Goal: Answer question/provide support: Share knowledge or assist other users

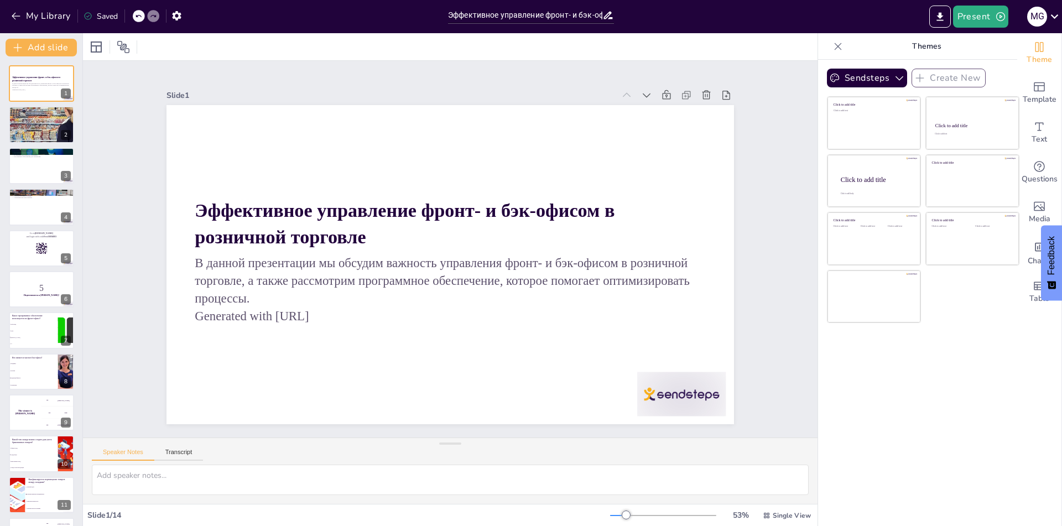
checkbox input "true"
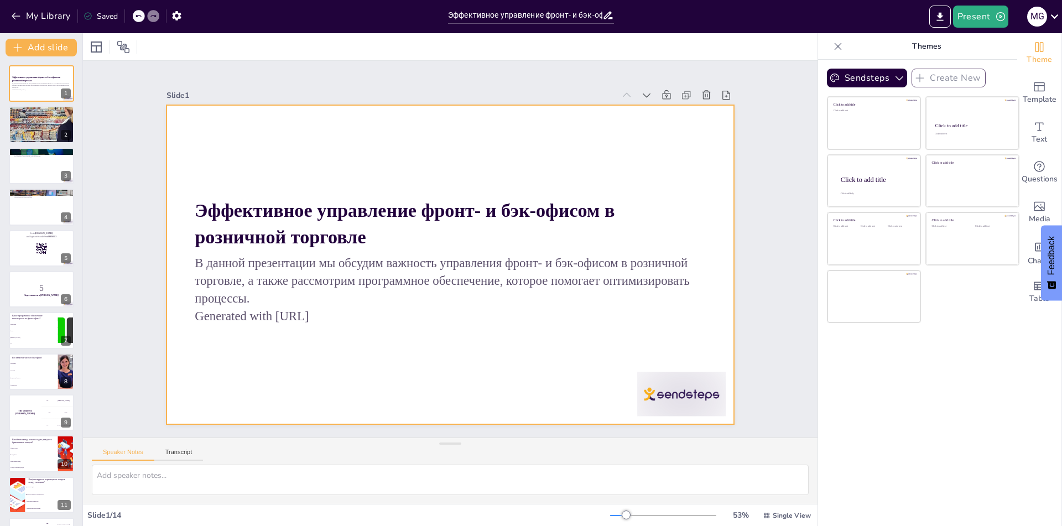
checkbox input "true"
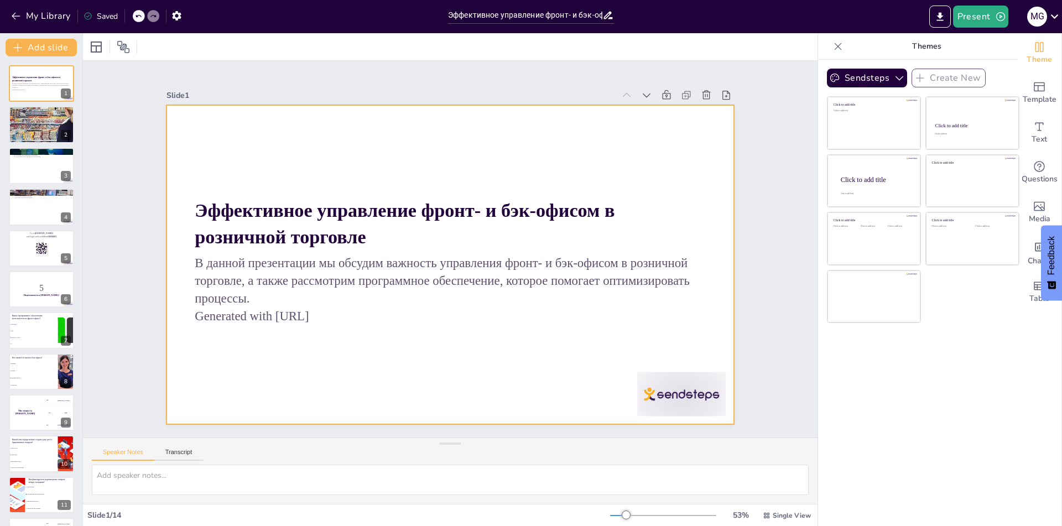
checkbox input "true"
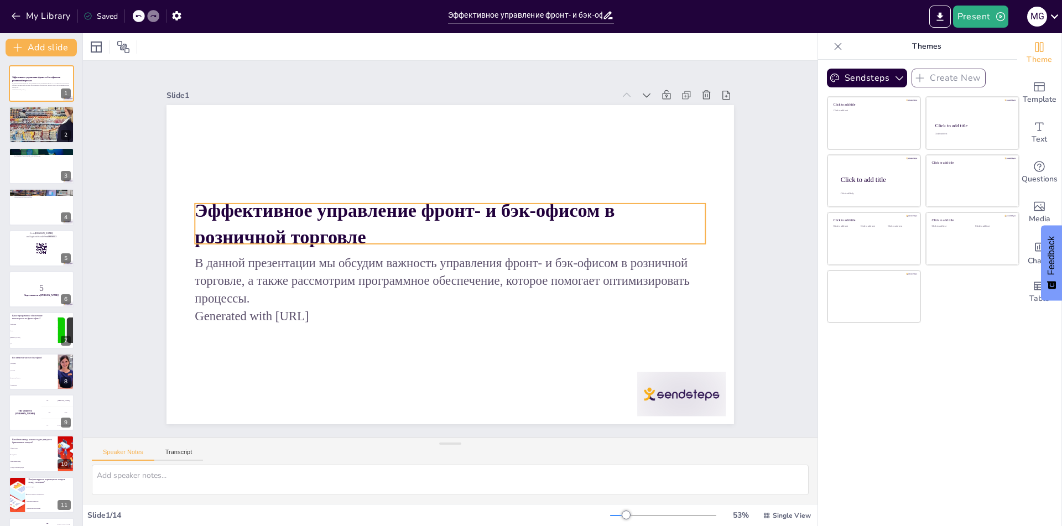
checkbox input "true"
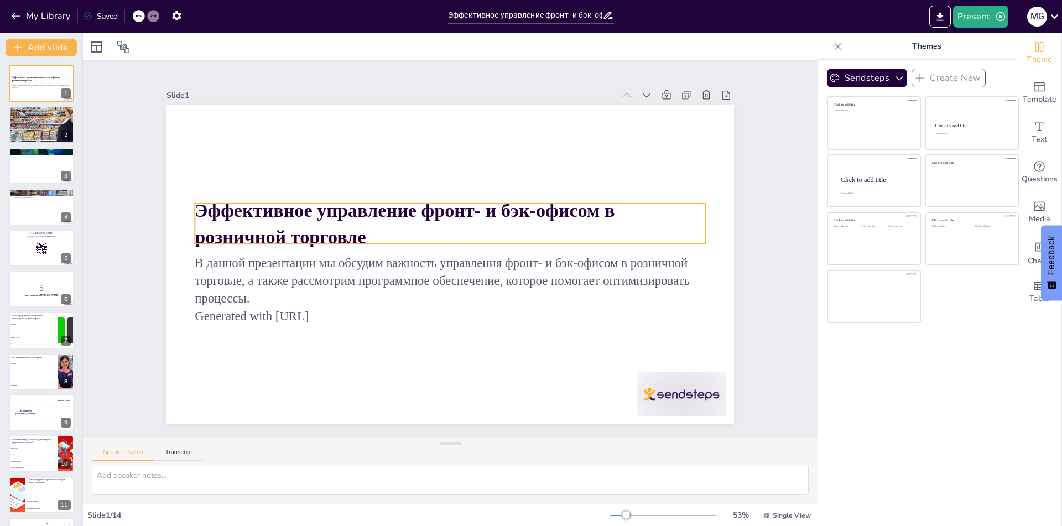
checkbox input "true"
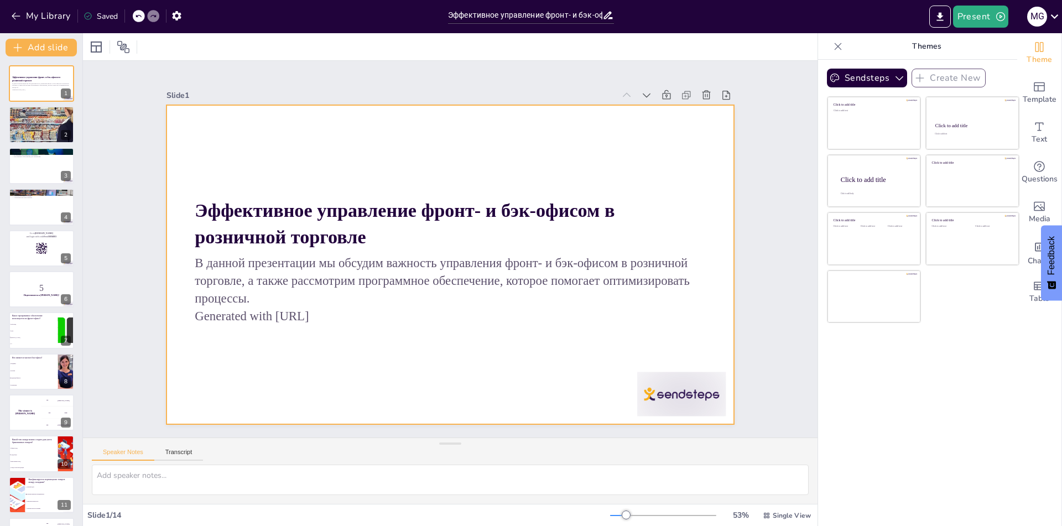
checkbox input "true"
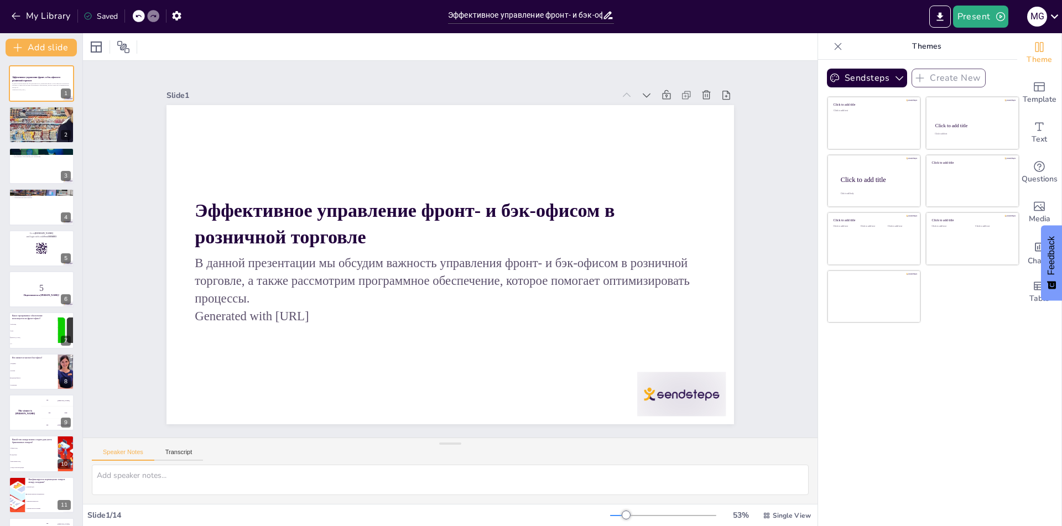
checkbox input "true"
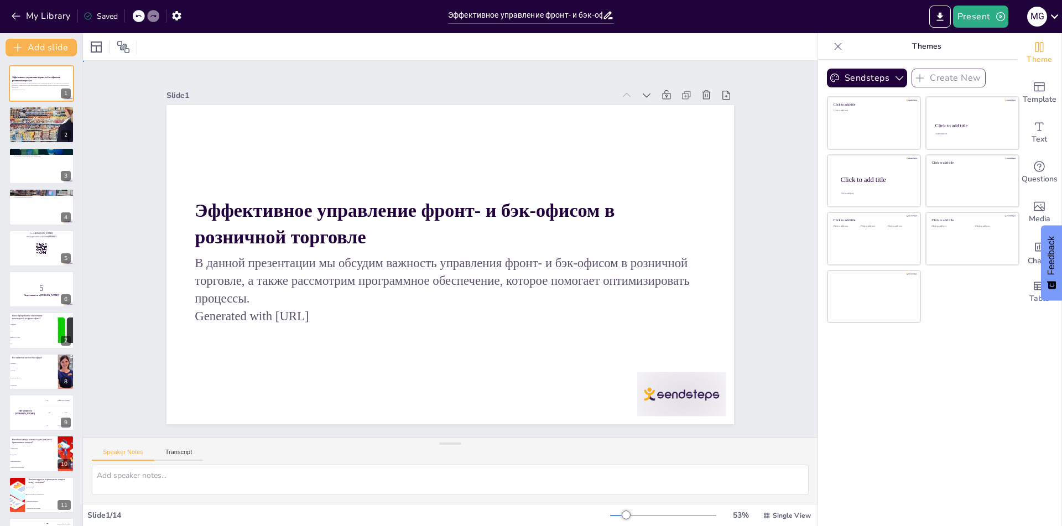
click at [127, 157] on div "Slide 1 Эффективное управление фронт- и бэк-офисом в розничной торговле В данно…" at bounding box center [450, 249] width 815 height 585
checkbox input "true"
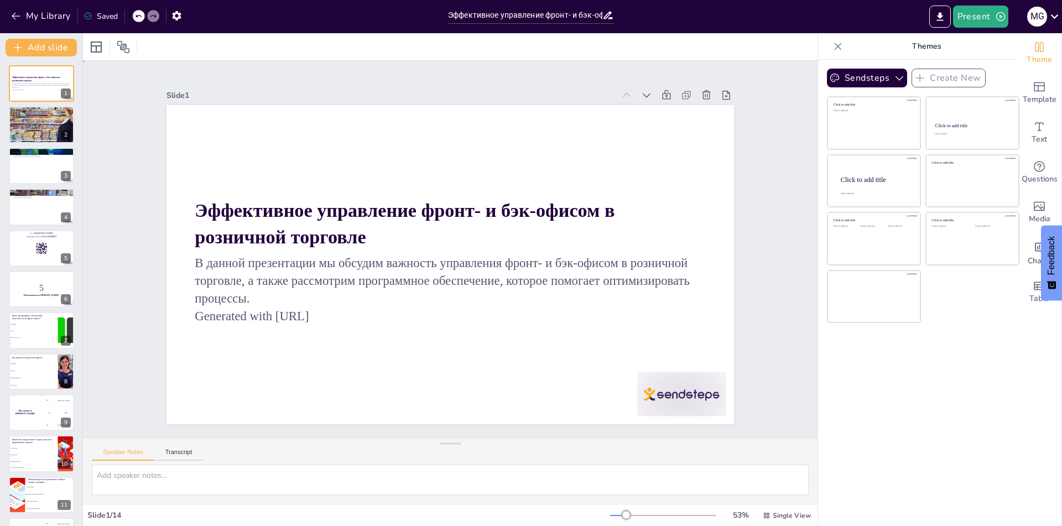
checkbox input "true"
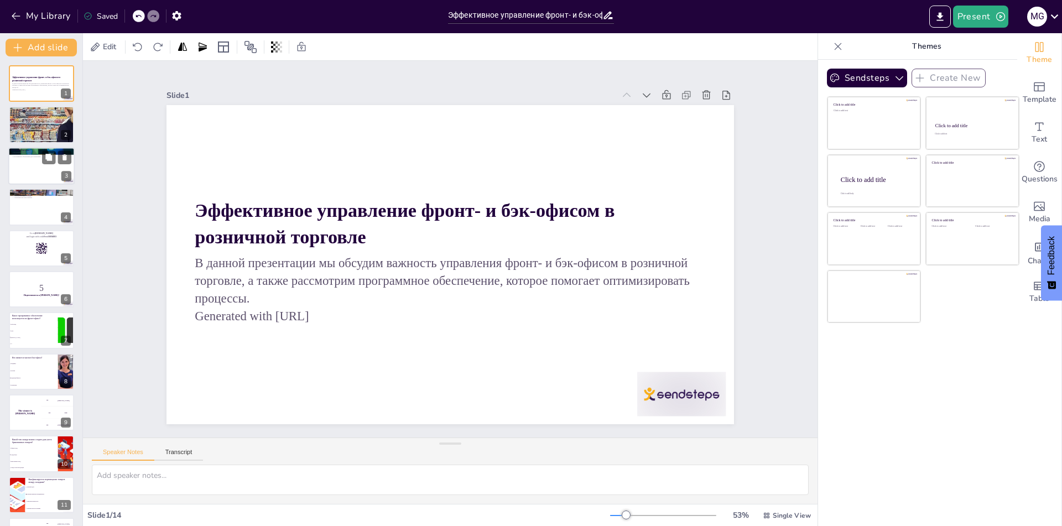
checkbox input "true"
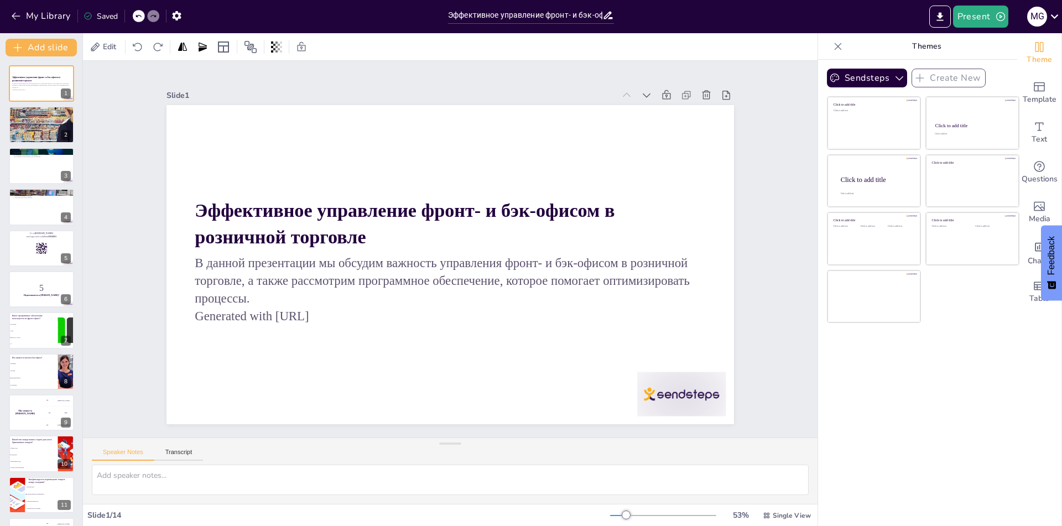
checkbox input "true"
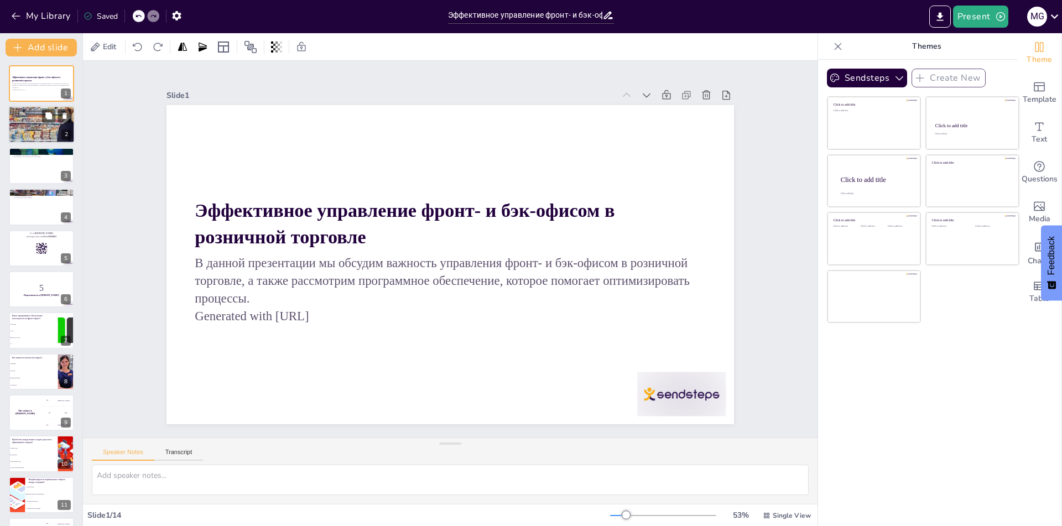
checkbox input "true"
click at [26, 128] on div at bounding box center [41, 124] width 66 height 69
checkbox input "true"
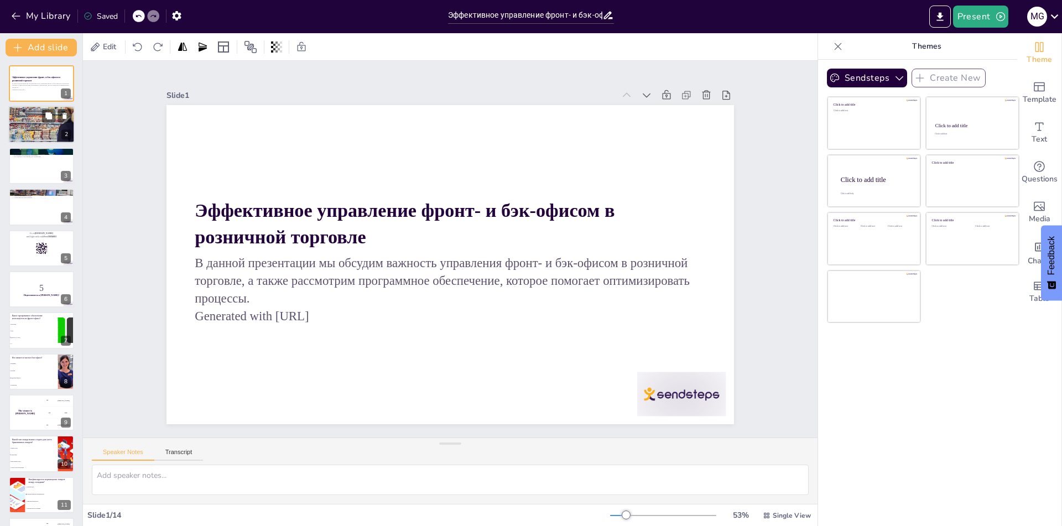
checkbox input "true"
type textarea "Loremipsum dolor-sitam, conse adi elitsedd e tempori, utlabore etdol magnaali e…"
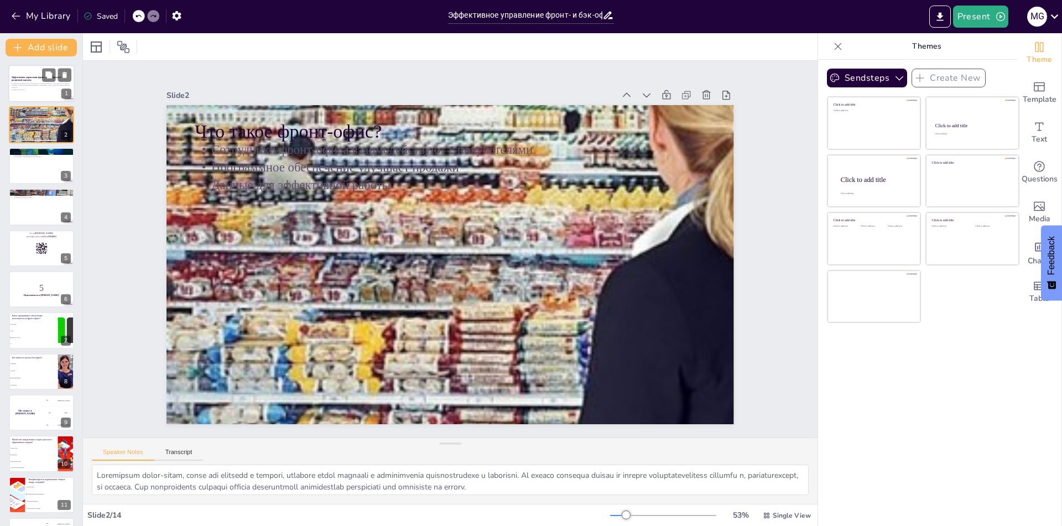
checkbox input "true"
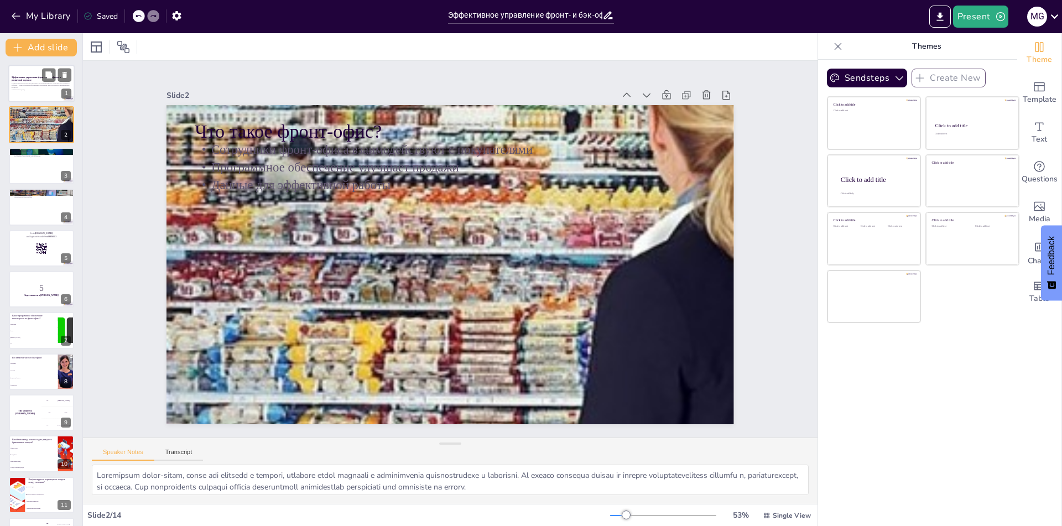
checkbox input "true"
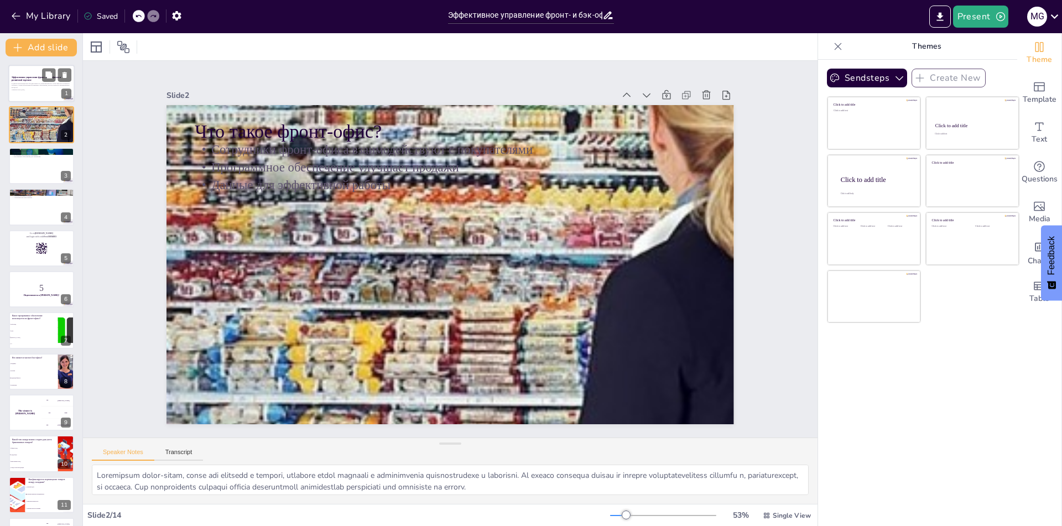
click at [34, 91] on div "В данной презентации мы обсудим важность управления фронт- и бэк-офисом в розни…" at bounding box center [42, 86] width 60 height 9
checkbox input "true"
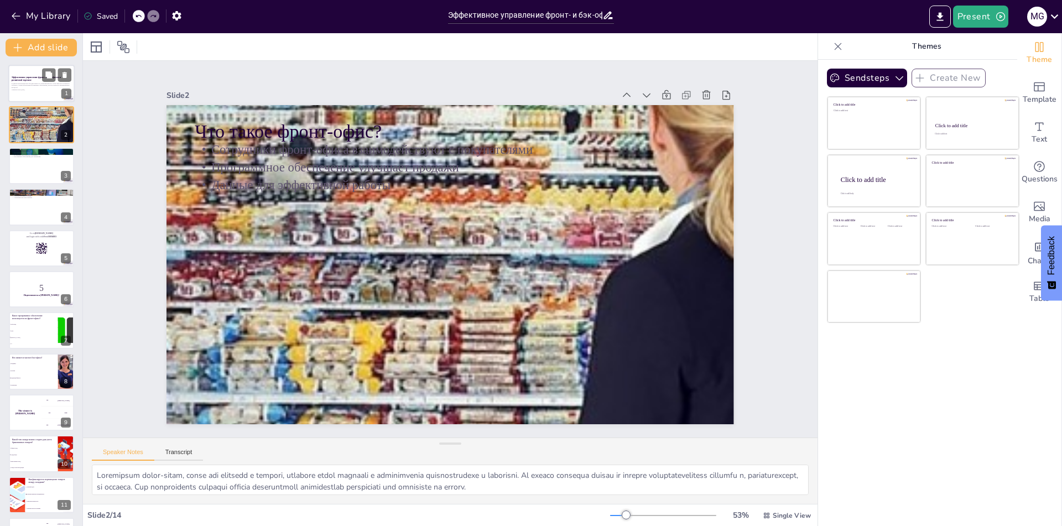
checkbox input "true"
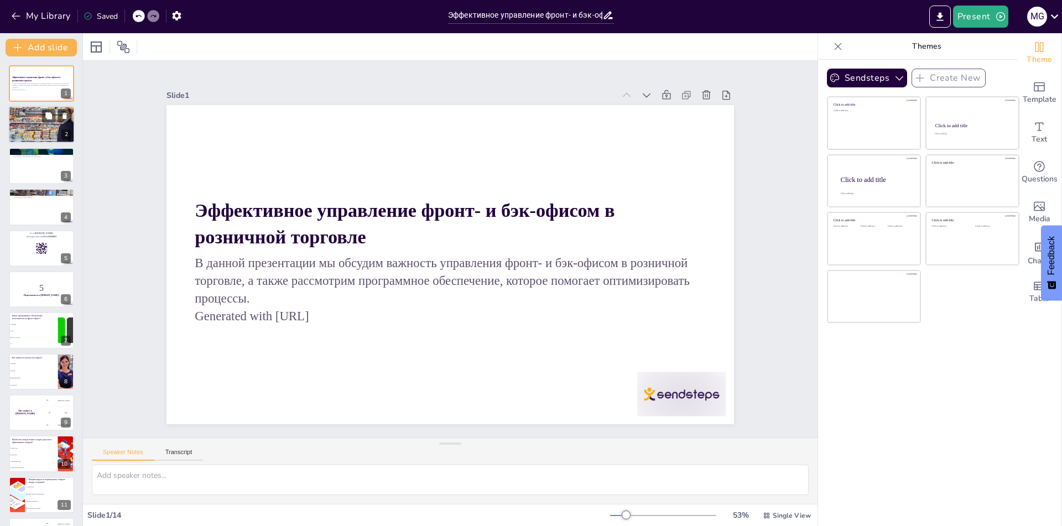
checkbox input "true"
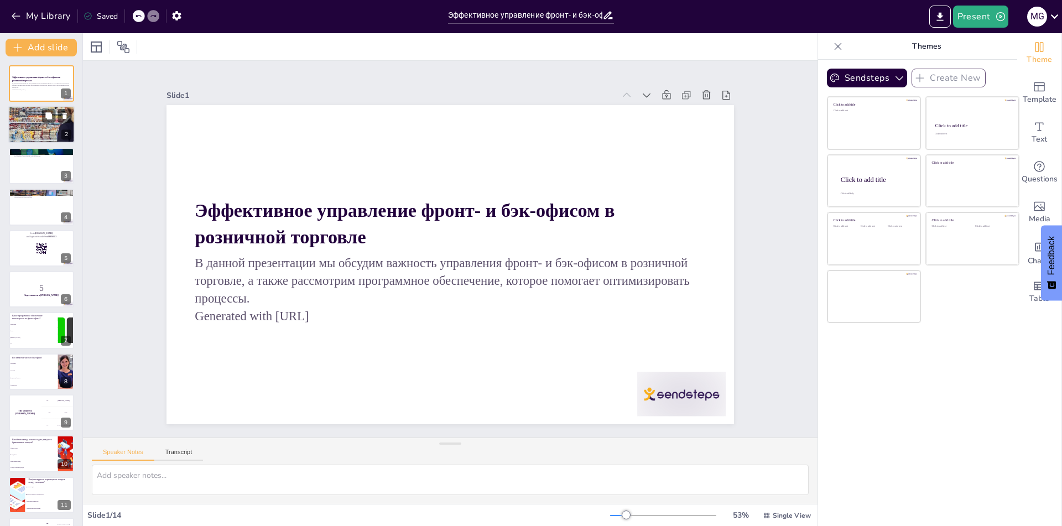
checkbox input "true"
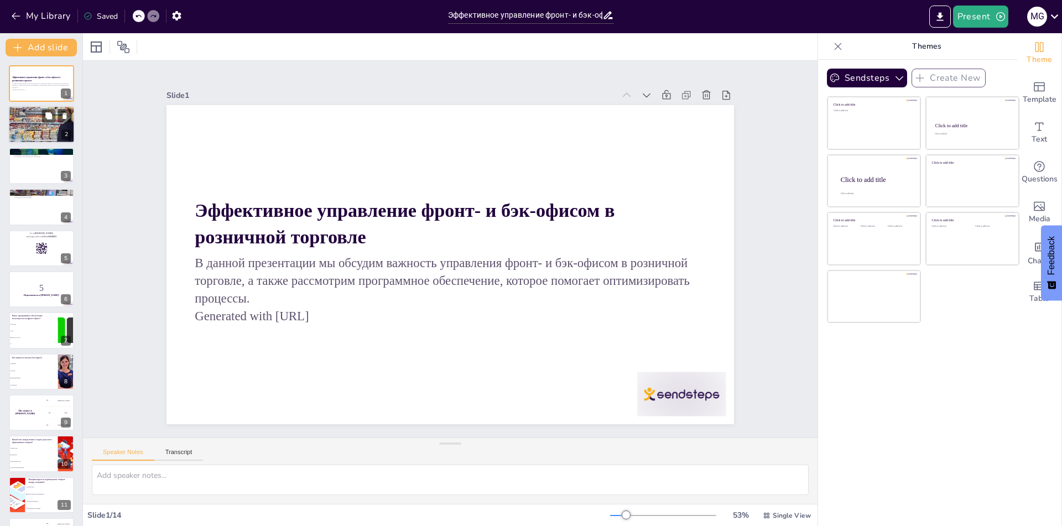
click at [35, 129] on div at bounding box center [41, 124] width 66 height 69
checkbox input "true"
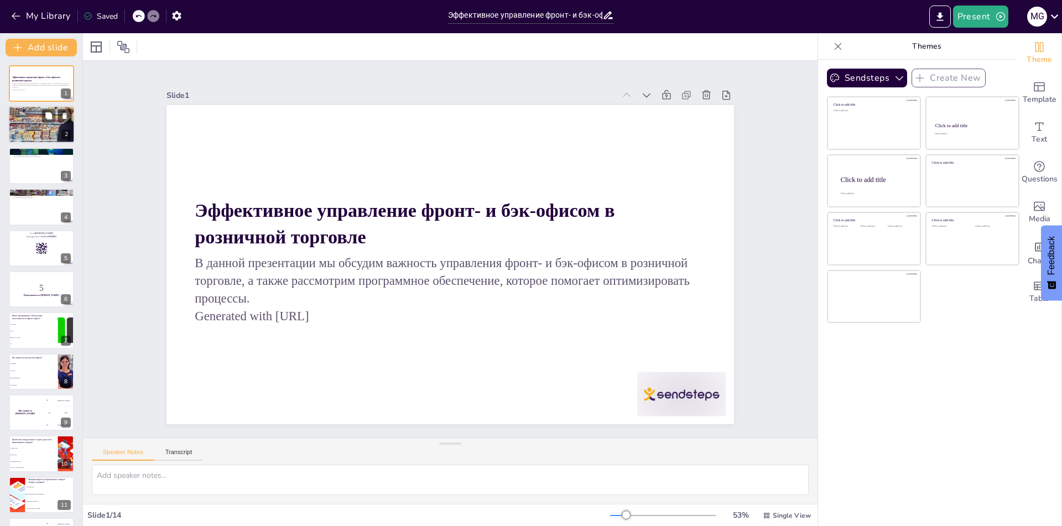
checkbox input "true"
type textarea "Loremipsum dolor-sitam, conse adi elitsedd e tempori, utlabore etdol magnaali e…"
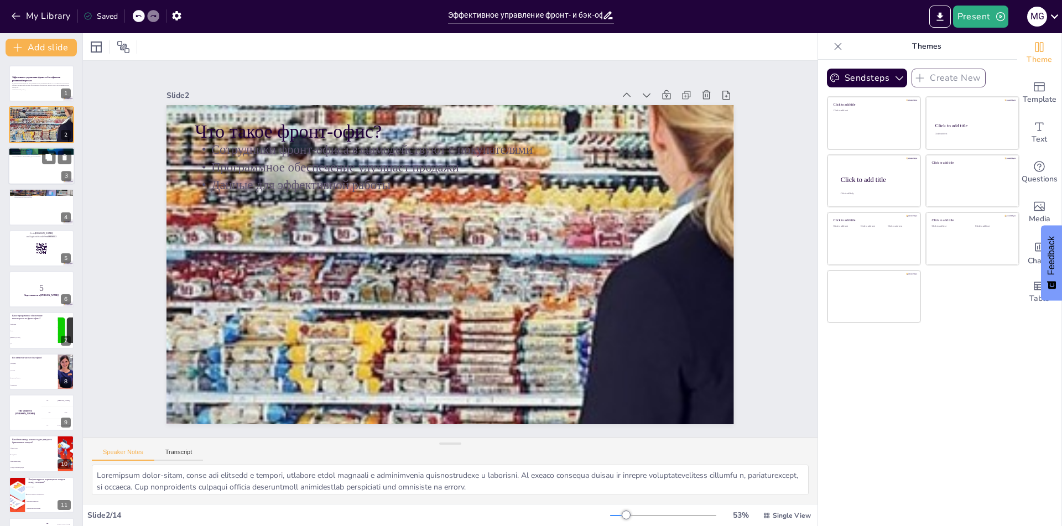
checkbox input "true"
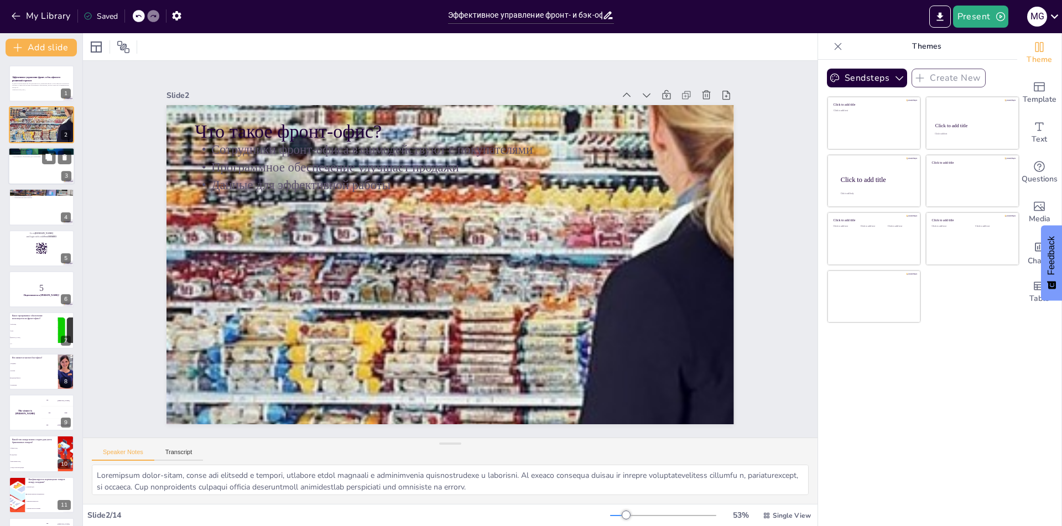
click at [34, 175] on div at bounding box center [41, 166] width 66 height 38
checkbox input "true"
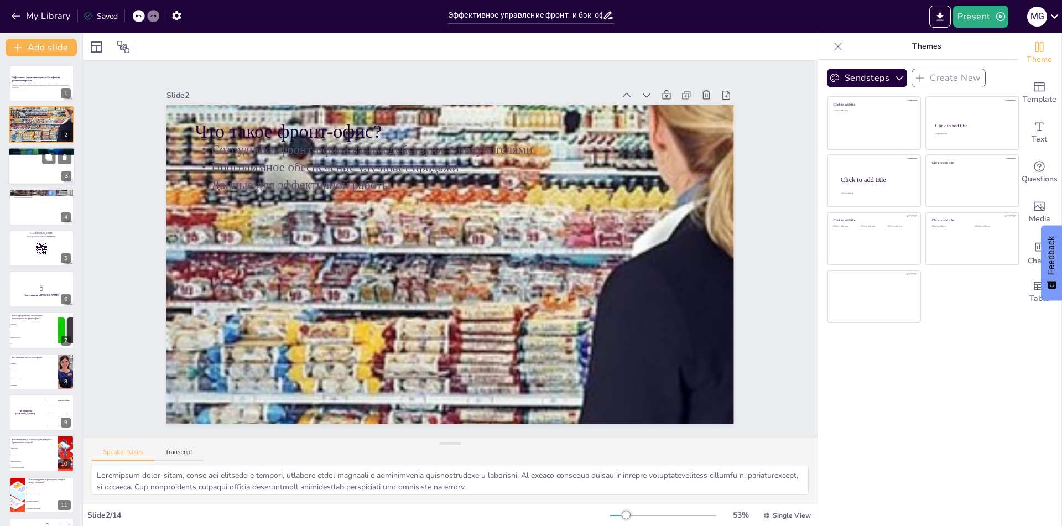
checkbox input "true"
type textarea "Lor-ipsu dolors ametco adip e seddoeiusmo tempor incididu, utlaboreetd magnaali…"
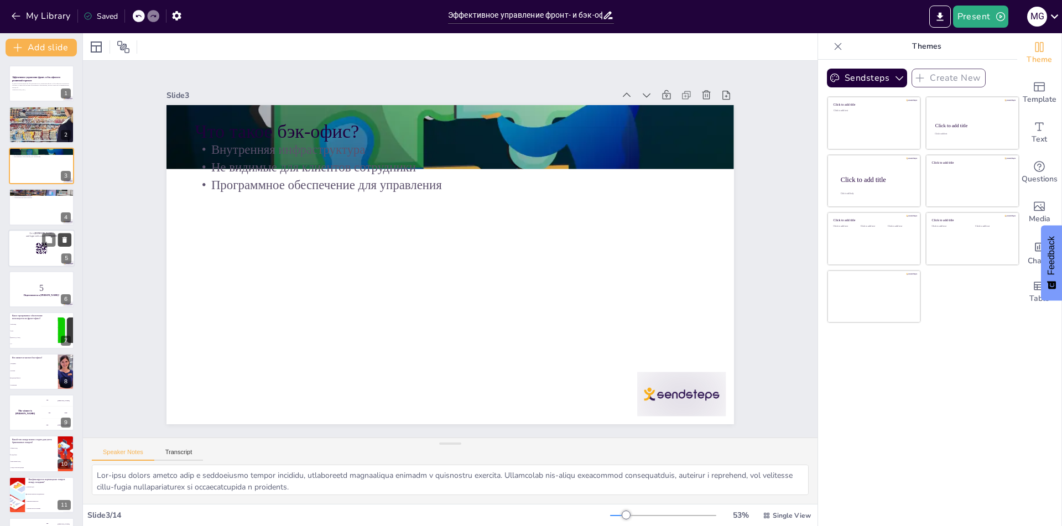
checkbox input "true"
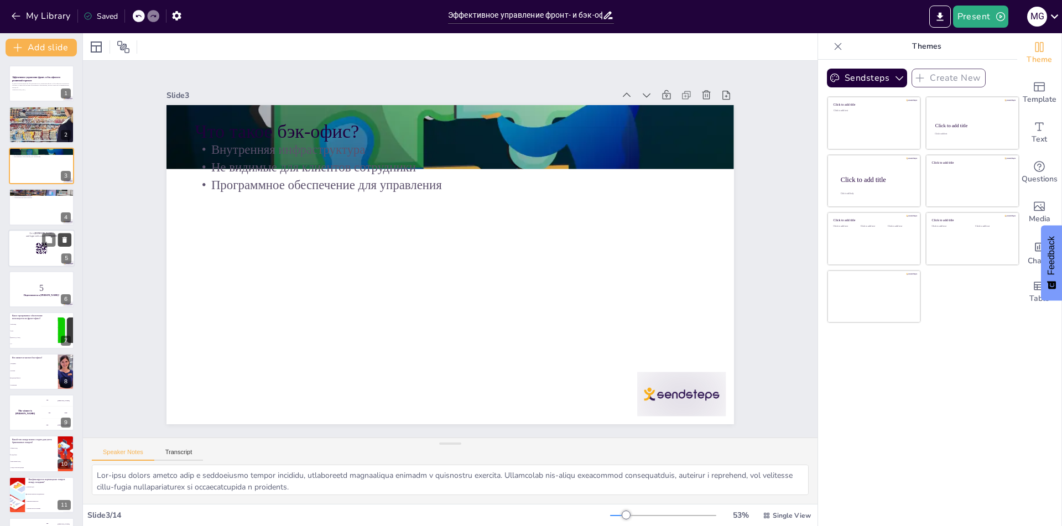
checkbox input "true"
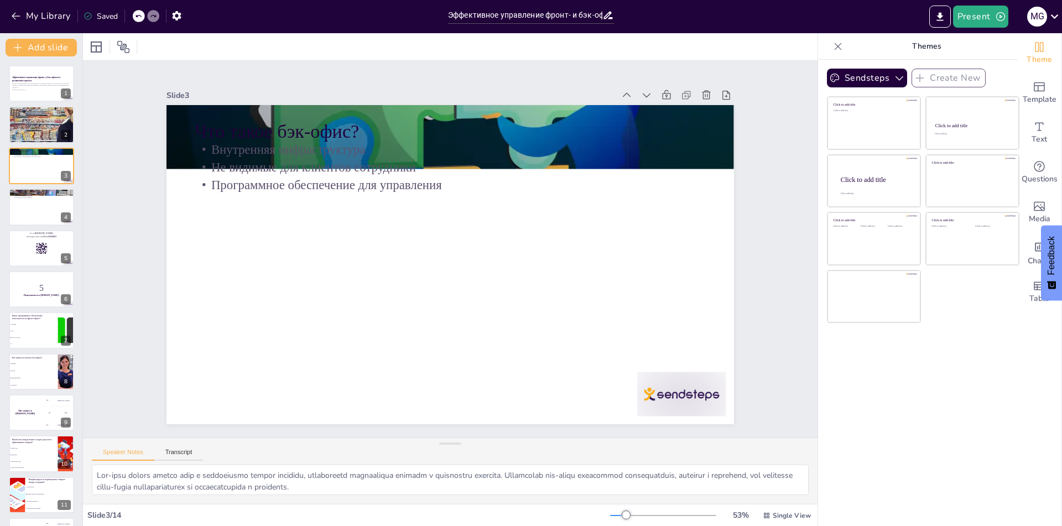
checkbox input "true"
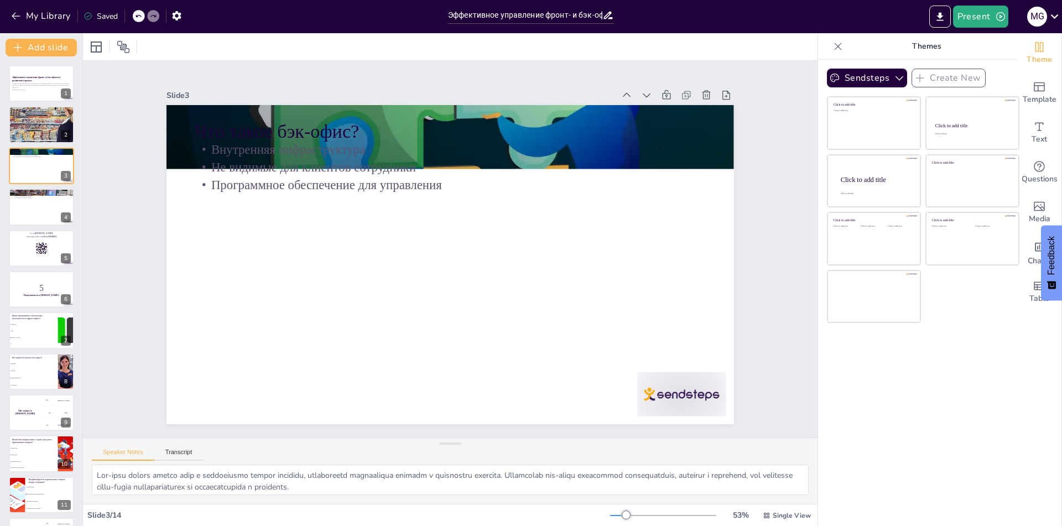
checkbox input "true"
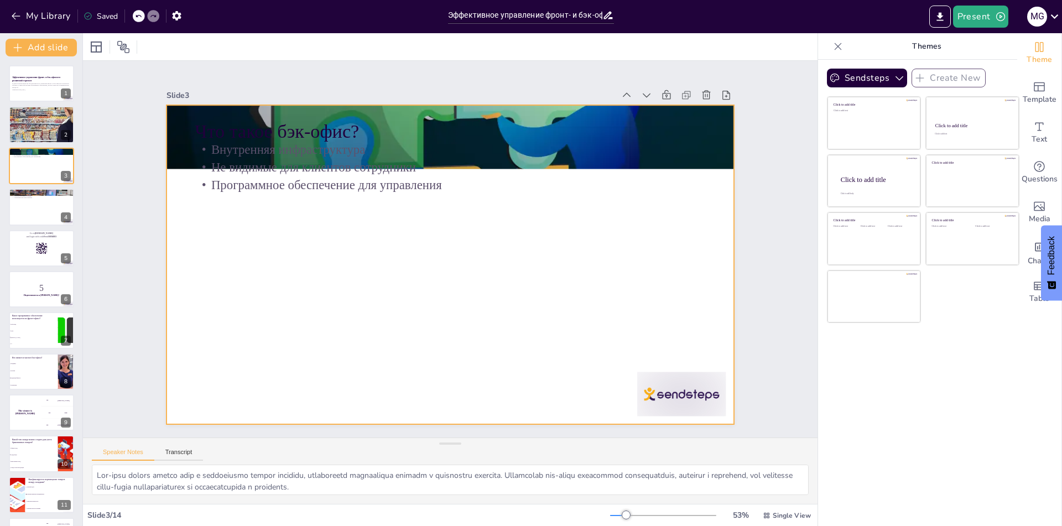
checkbox input "true"
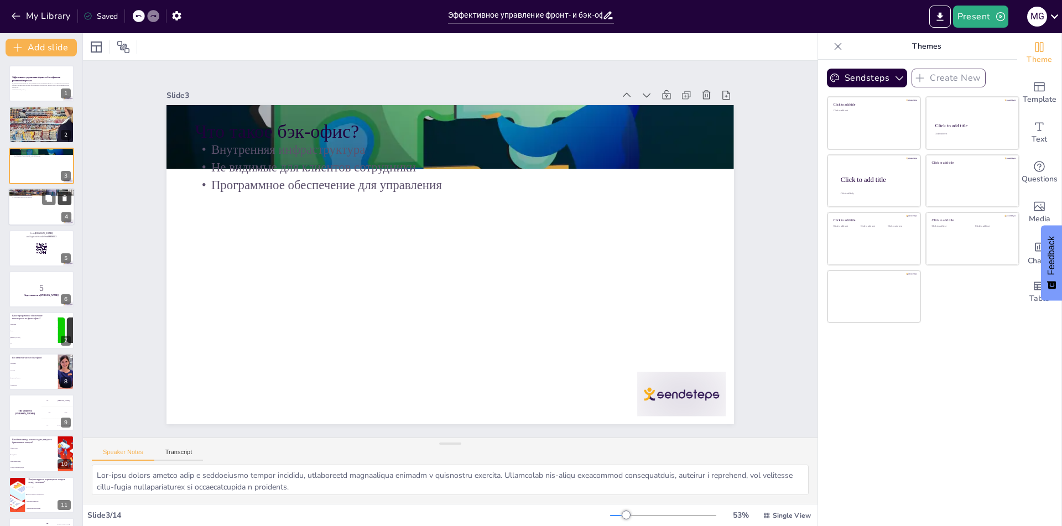
checkbox input "true"
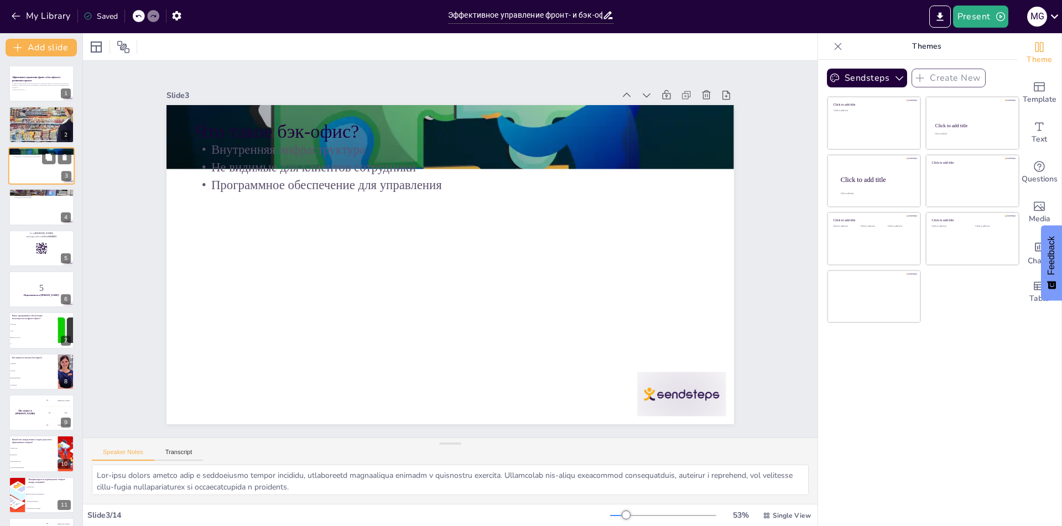
checkbox input "true"
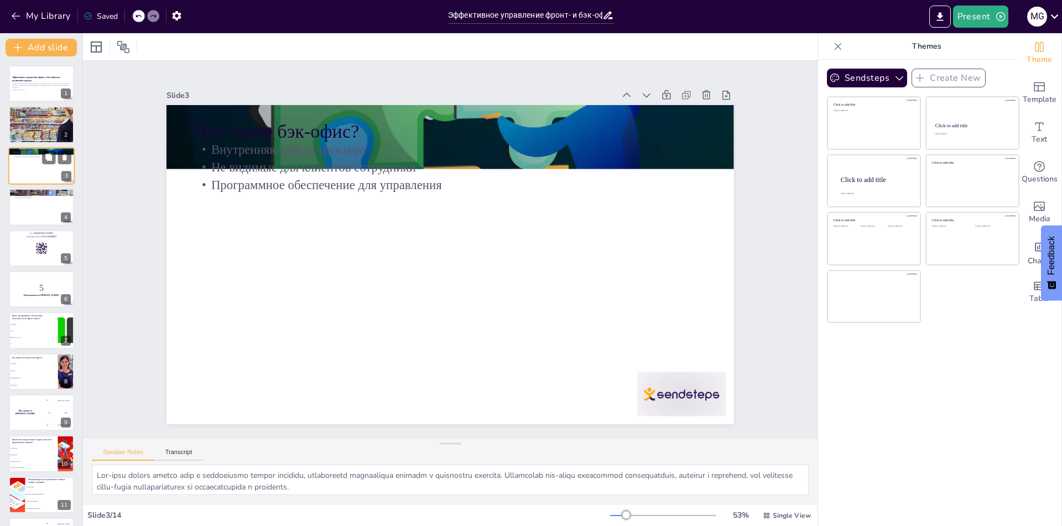
checkbox input "true"
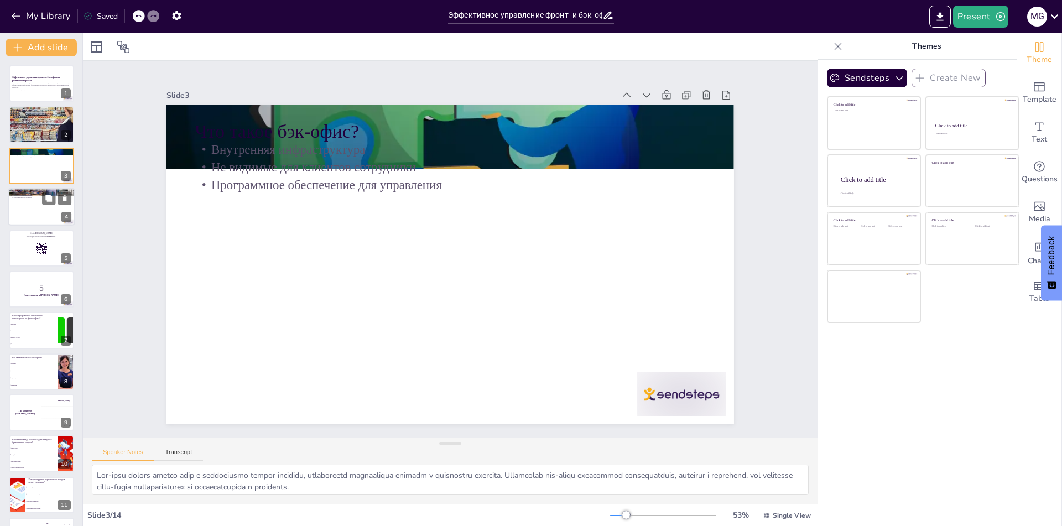
checkbox input "true"
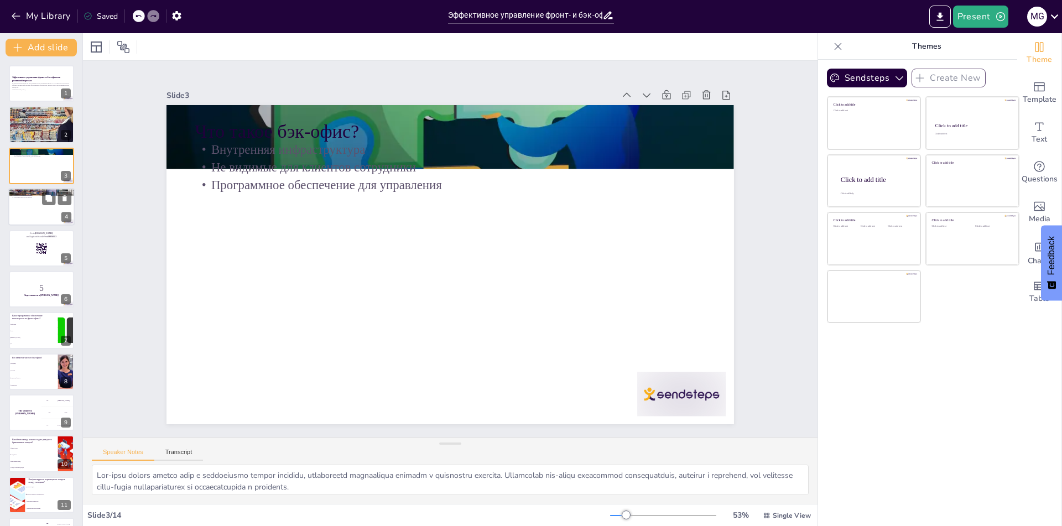
click at [27, 207] on div at bounding box center [41, 207] width 66 height 38
checkbox input "true"
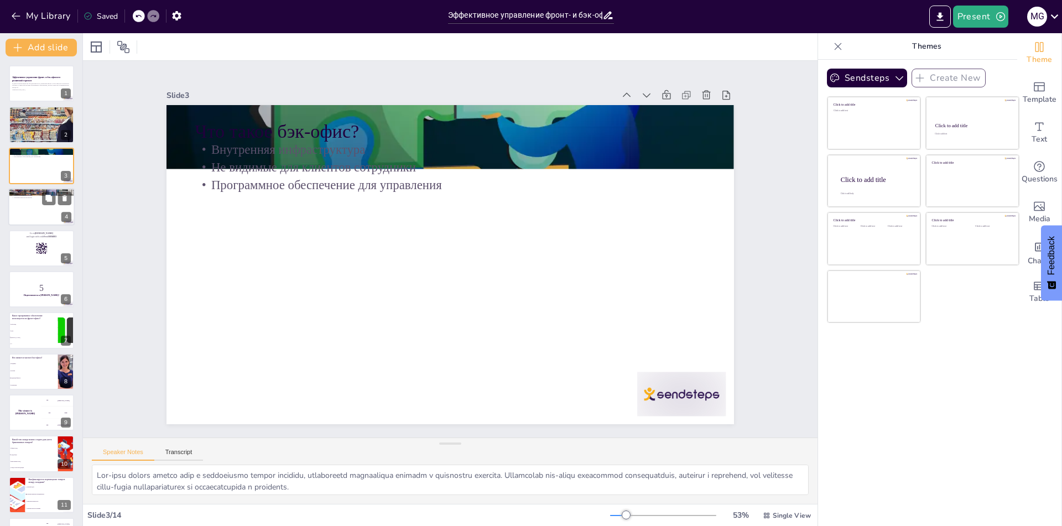
checkbox input "true"
type textarea "LorEmips dolorsita consectetu adipiscin elitsedd, eiu temporin utlab etd magnaa…"
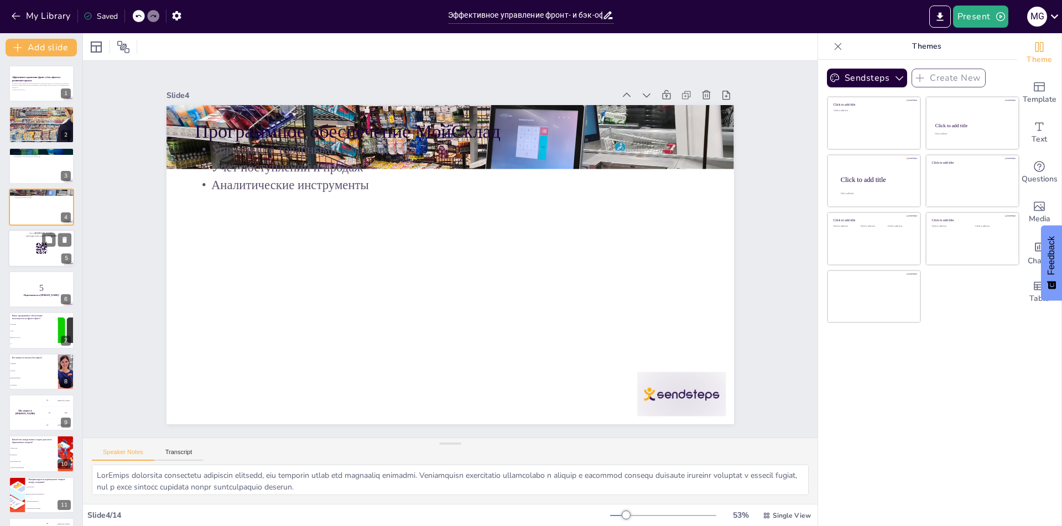
checkbox input "true"
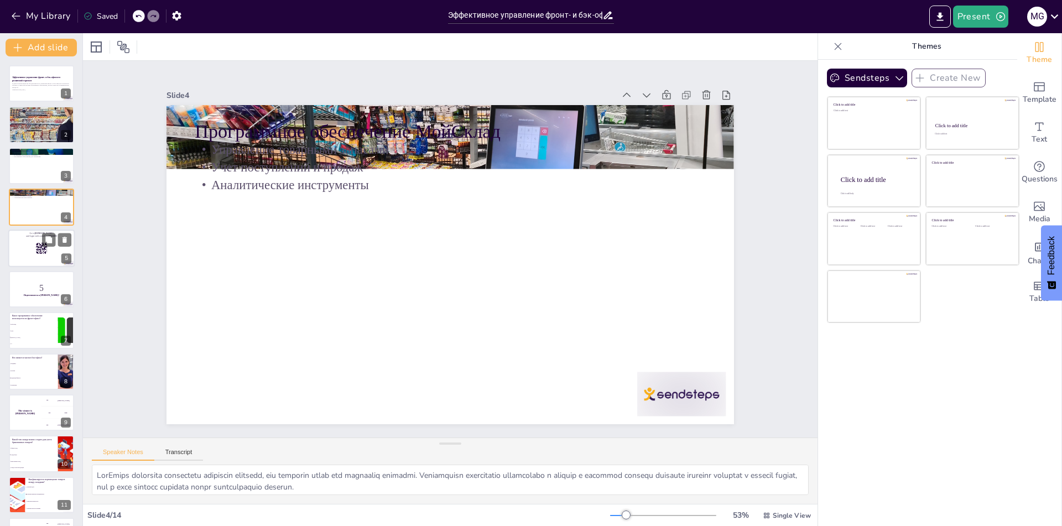
click at [29, 262] on div at bounding box center [41, 248] width 66 height 38
checkbox input "true"
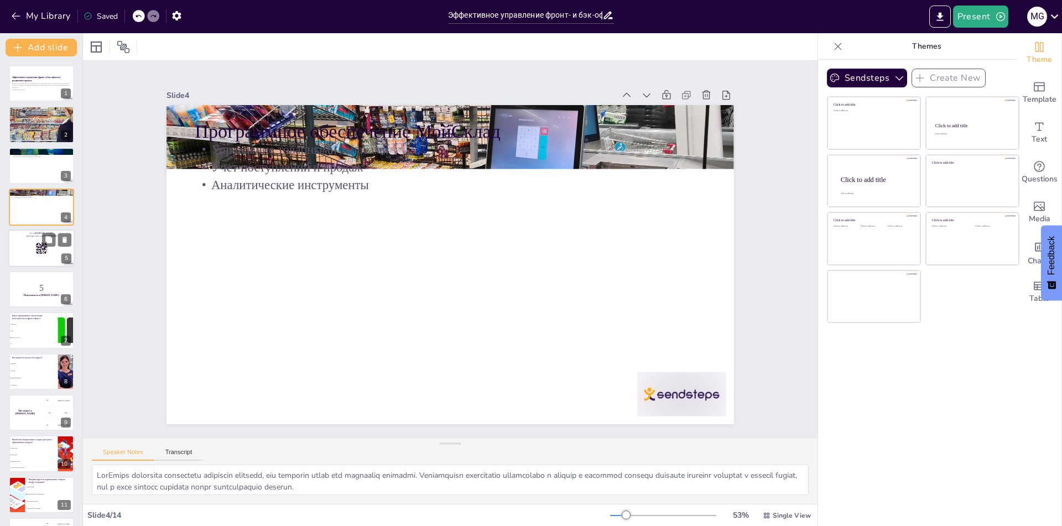
checkbox input "true"
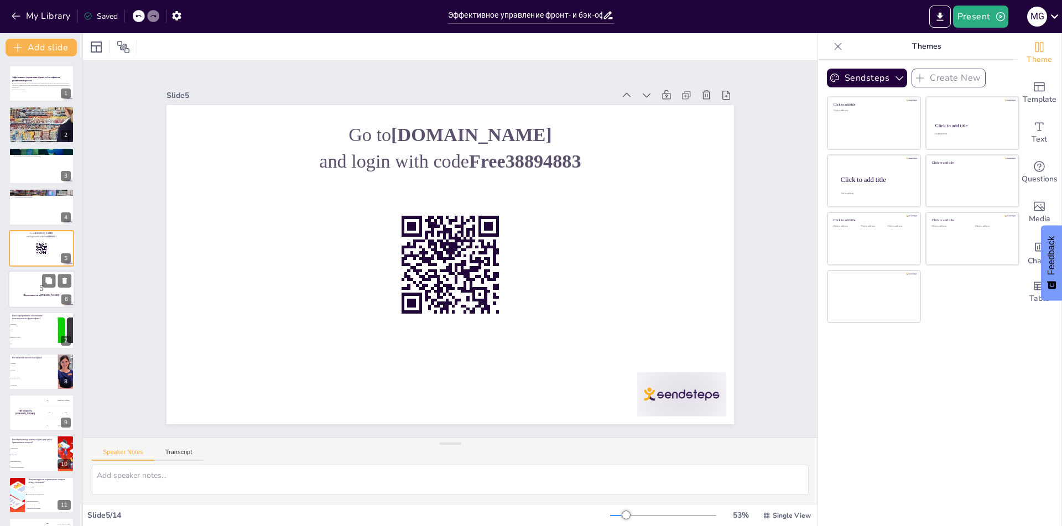
checkbox input "true"
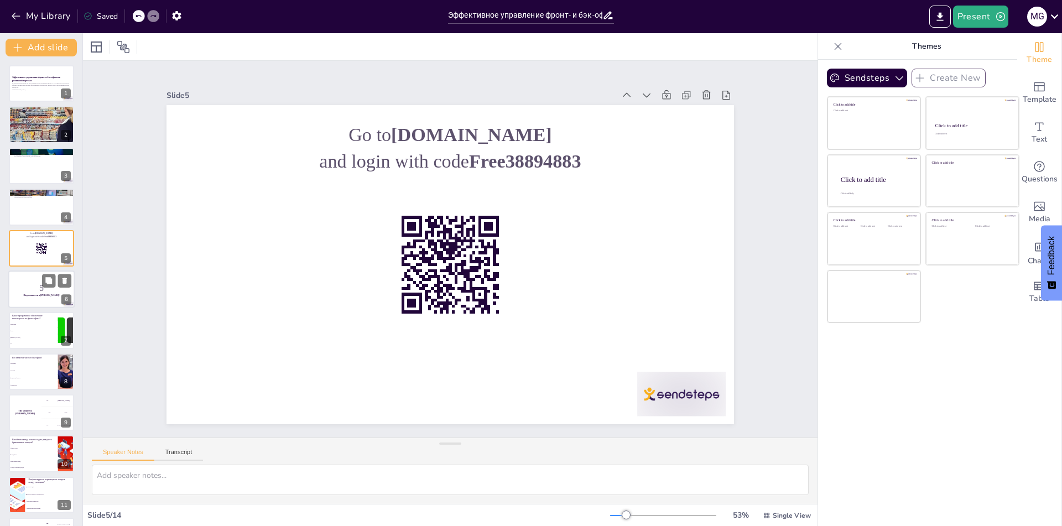
checkbox input "true"
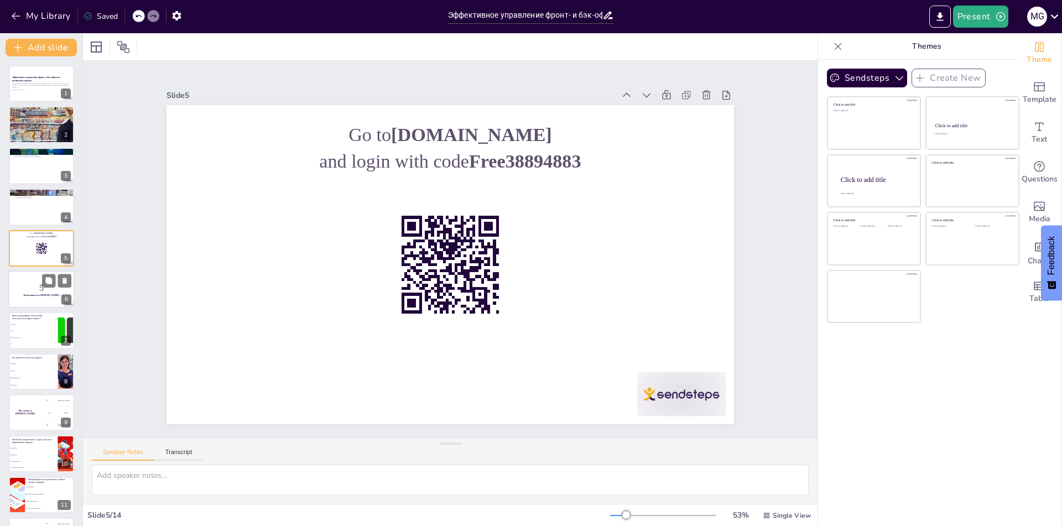
checkbox input "true"
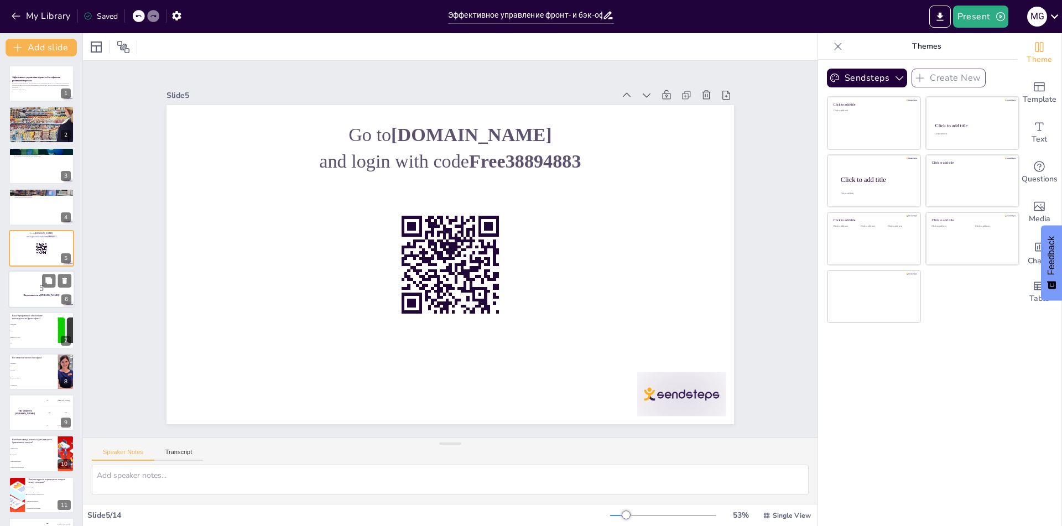
click at [33, 302] on div at bounding box center [41, 289] width 66 height 38
checkbox input "true"
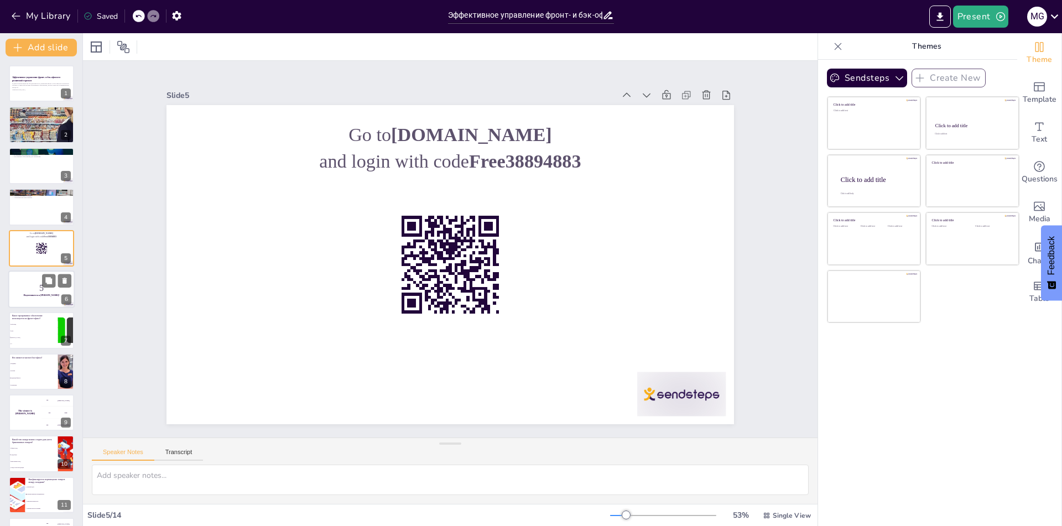
checkbox input "true"
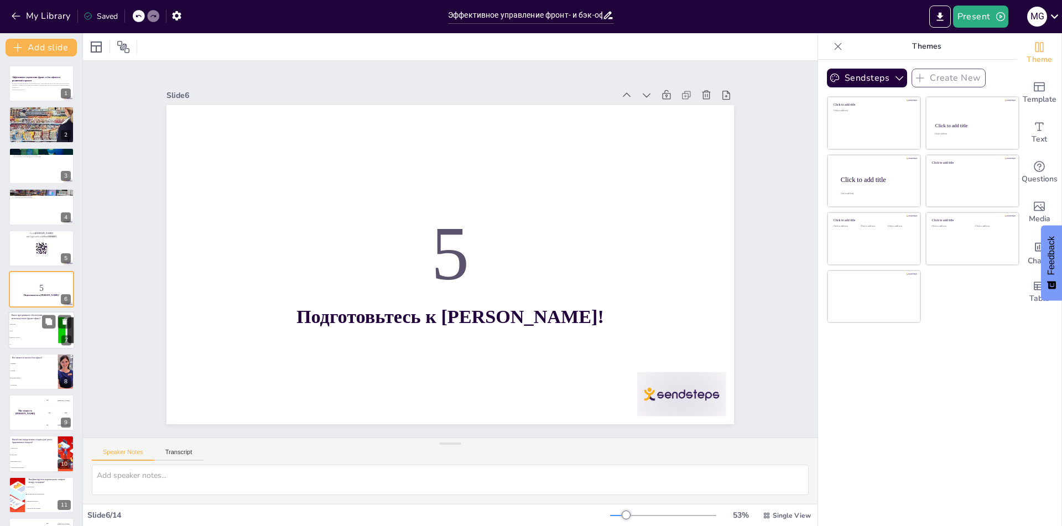
checkbox input "true"
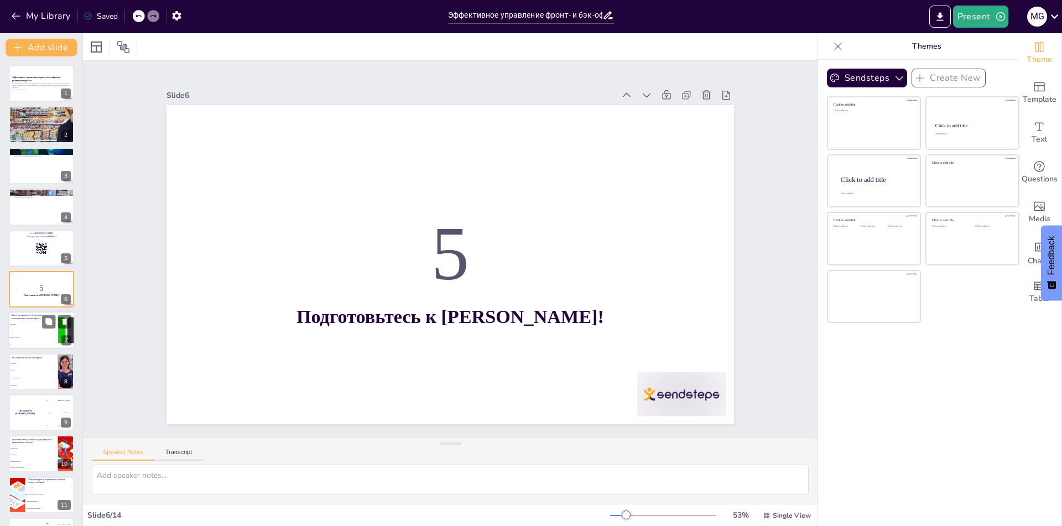
click at [36, 341] on li "[PERSON_NAME]" at bounding box center [33, 338] width 50 height 7
checkbox input "true"
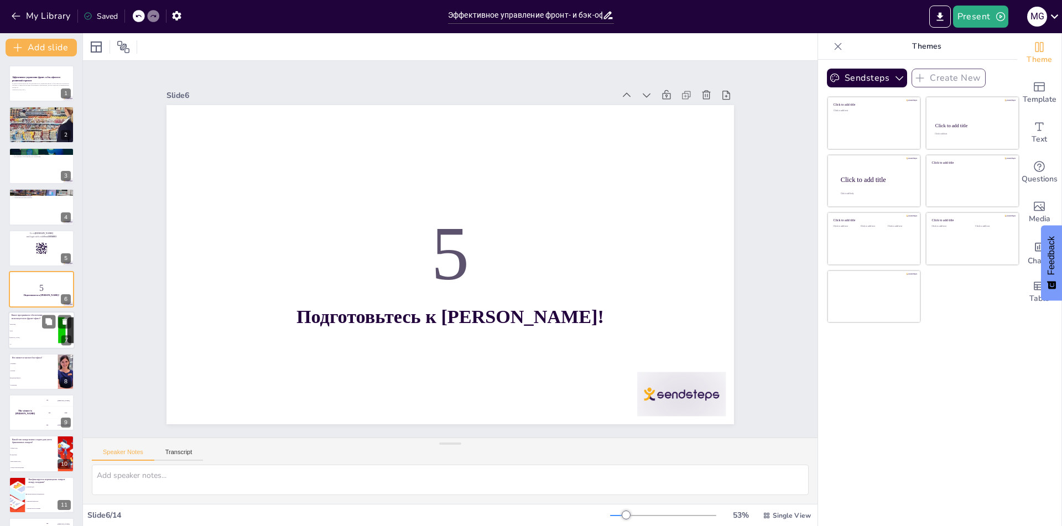
checkbox input "true"
type textarea "Правильный ответ — [PERSON_NAME]. Это программное обеспечение помогает сотрудни…"
checkbox input "true"
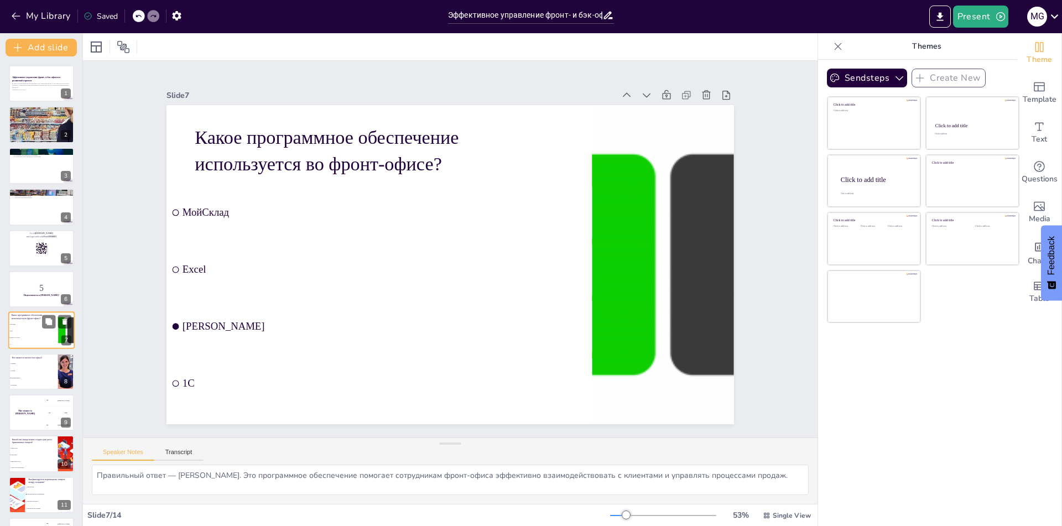
scroll to position [39, 0]
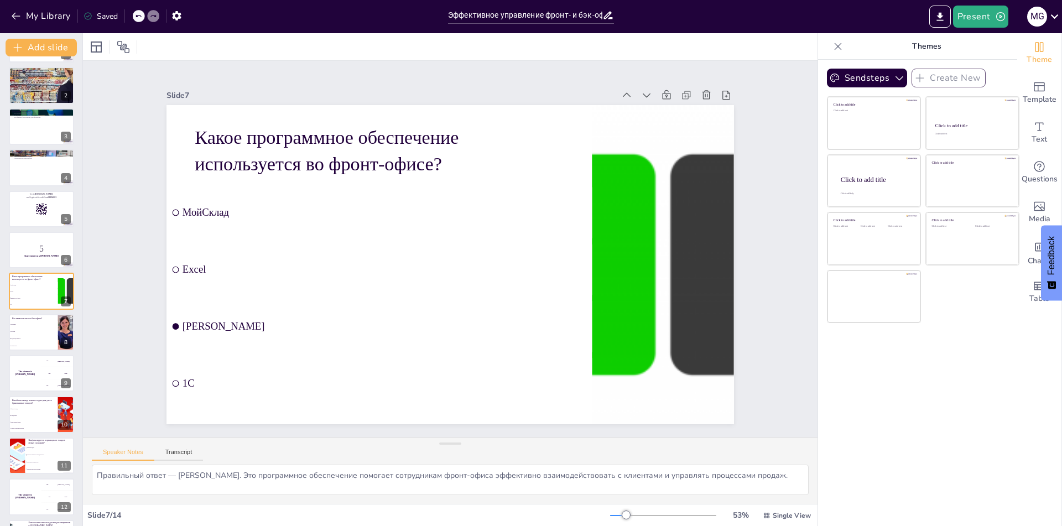
checkbox input "true"
click at [39, 377] on div "The winner is [PERSON_NAME]" at bounding box center [24, 373] width 33 height 38
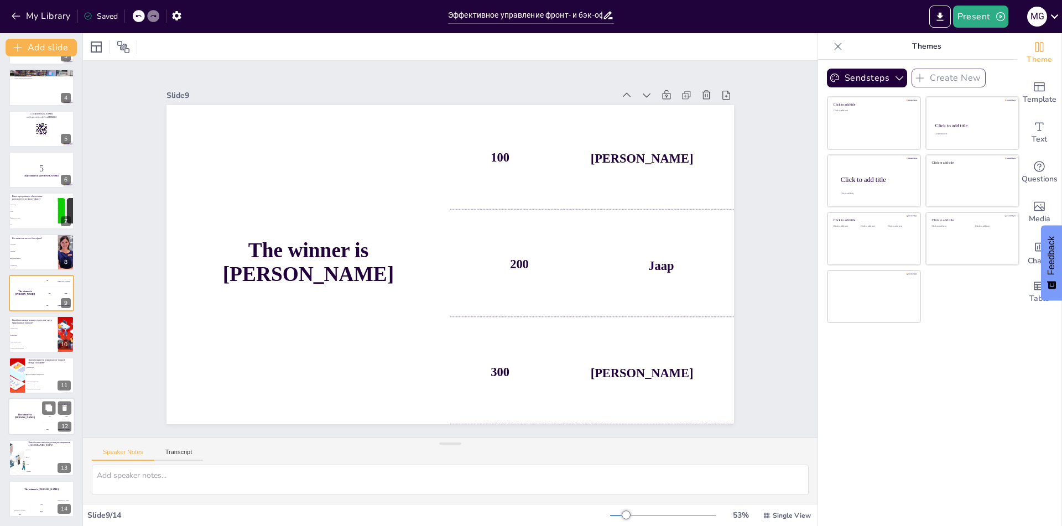
click at [27, 409] on div "The winner is [PERSON_NAME]" at bounding box center [24, 417] width 33 height 38
click at [1046, 18] on div "M G" at bounding box center [1037, 17] width 20 height 20
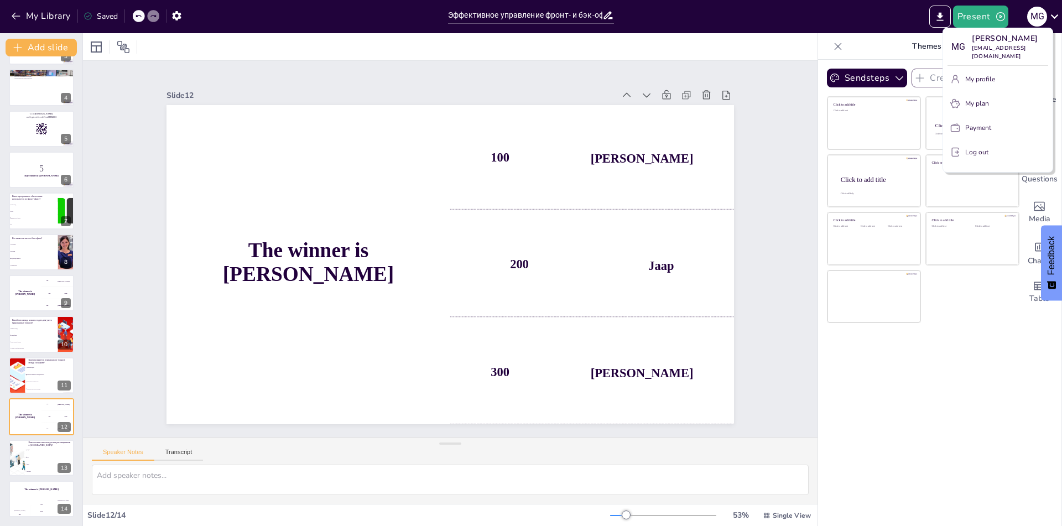
click at [980, 147] on p "Log out" at bounding box center [976, 152] width 23 height 10
